Goal: Transaction & Acquisition: Purchase product/service

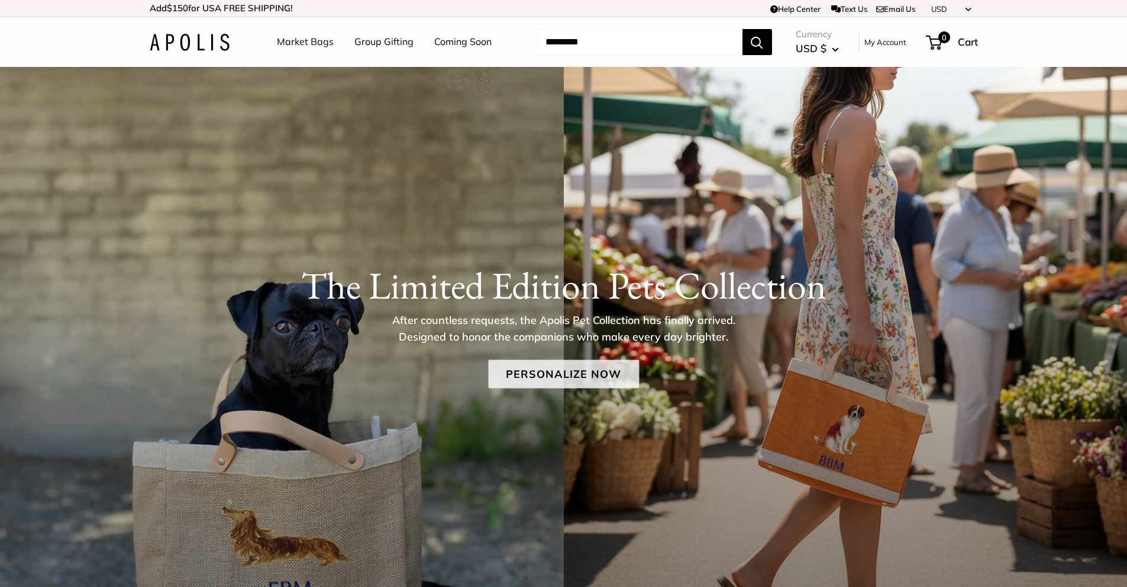
click at [589, 376] on link "Personalize Now" at bounding box center [563, 373] width 151 height 28
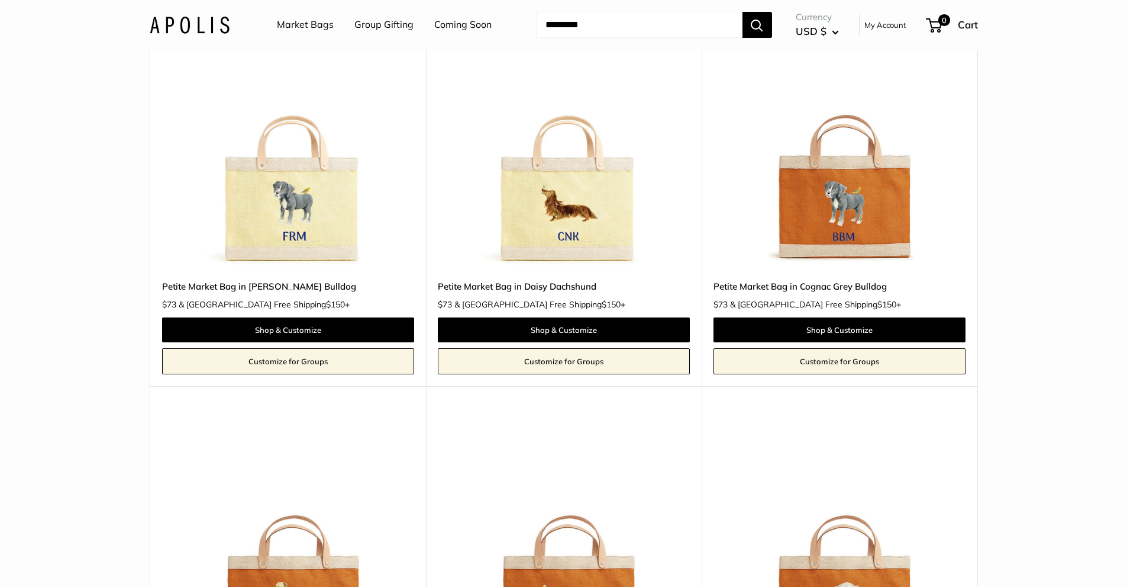
scroll to position [1420, 0]
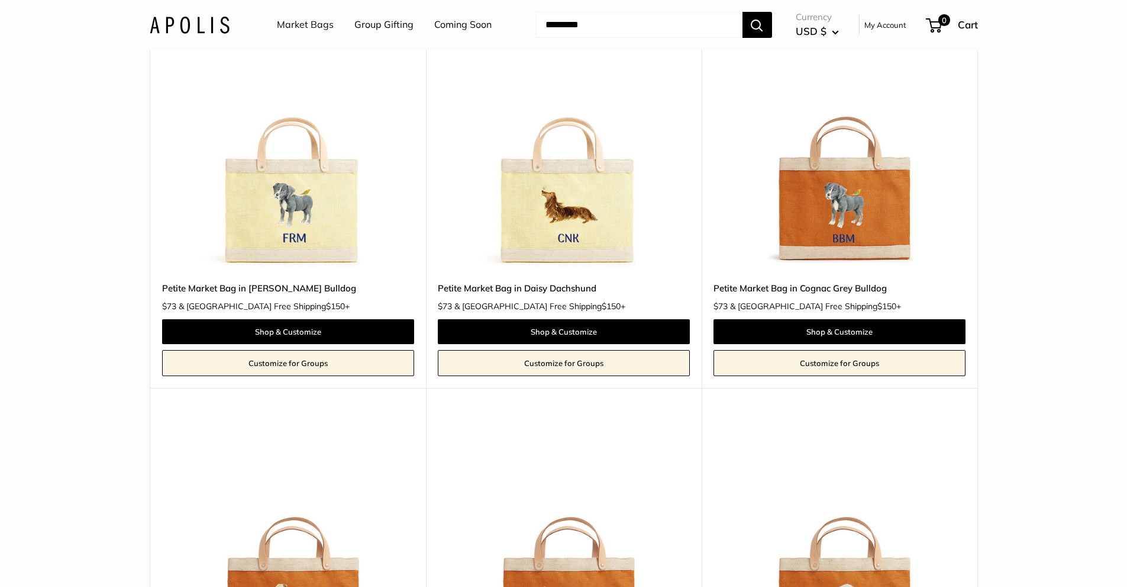
click at [0, 0] on img at bounding box center [0, 0] width 0 height 0
